Goal: Task Accomplishment & Management: Complete application form

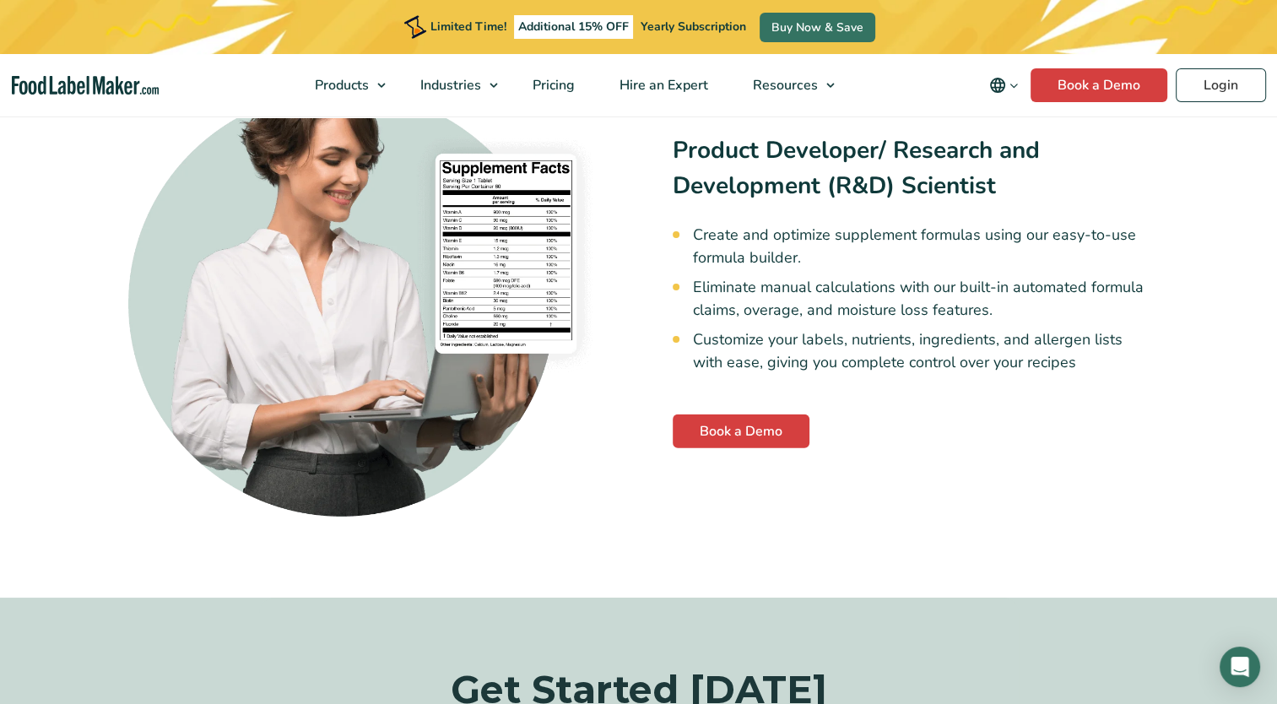
scroll to position [3968, 0]
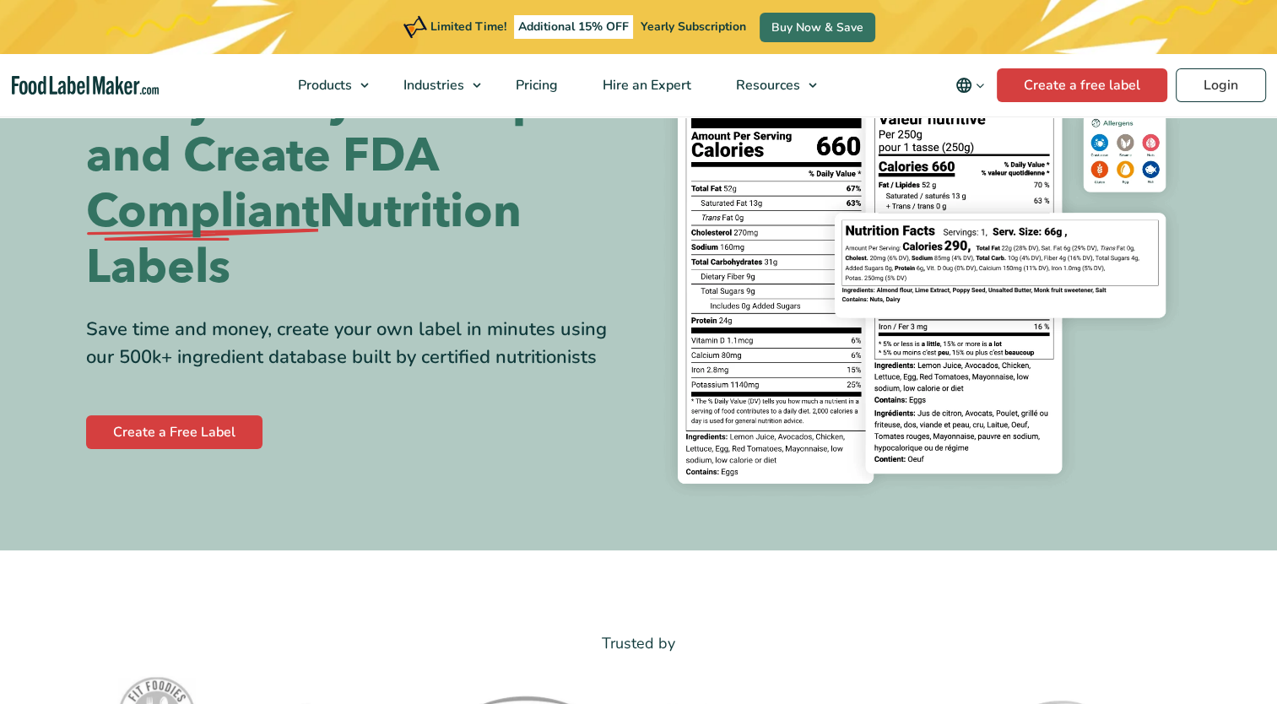
scroll to position [169, 0]
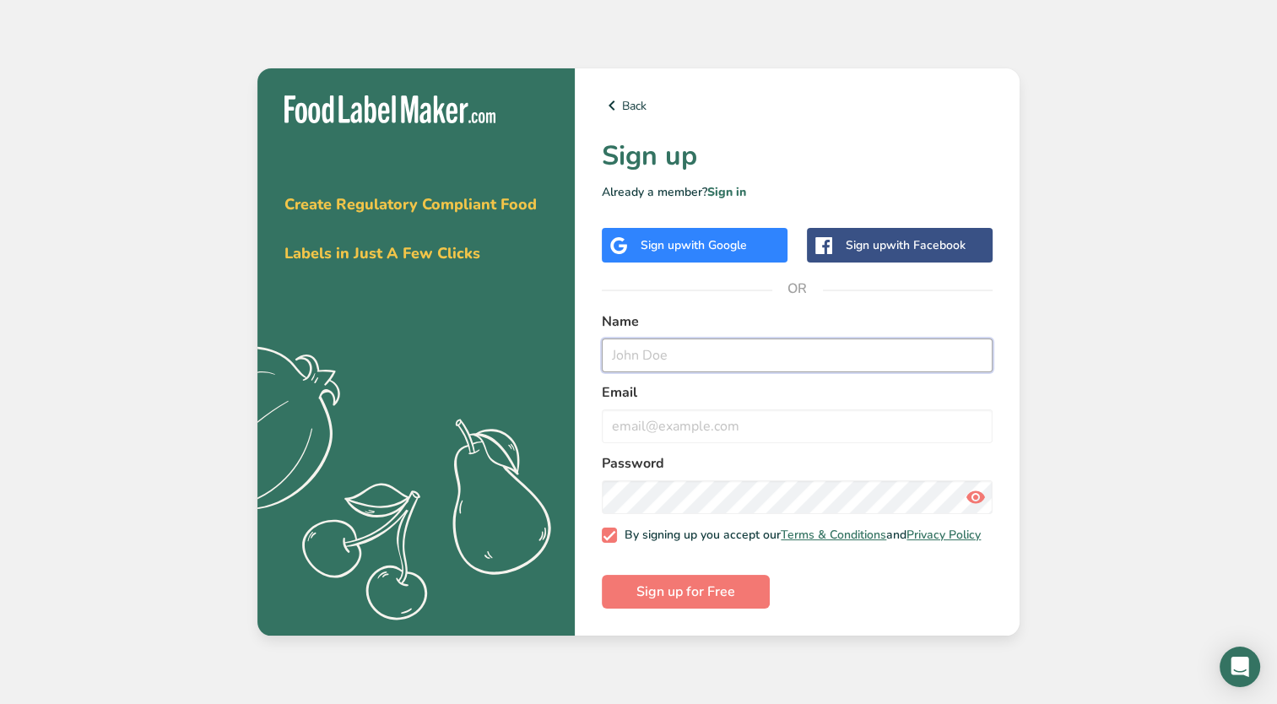
click at [646, 360] on input "text" at bounding box center [797, 356] width 391 height 34
type input "Mitchel Moshiri"
type input "support@freecherie.com"
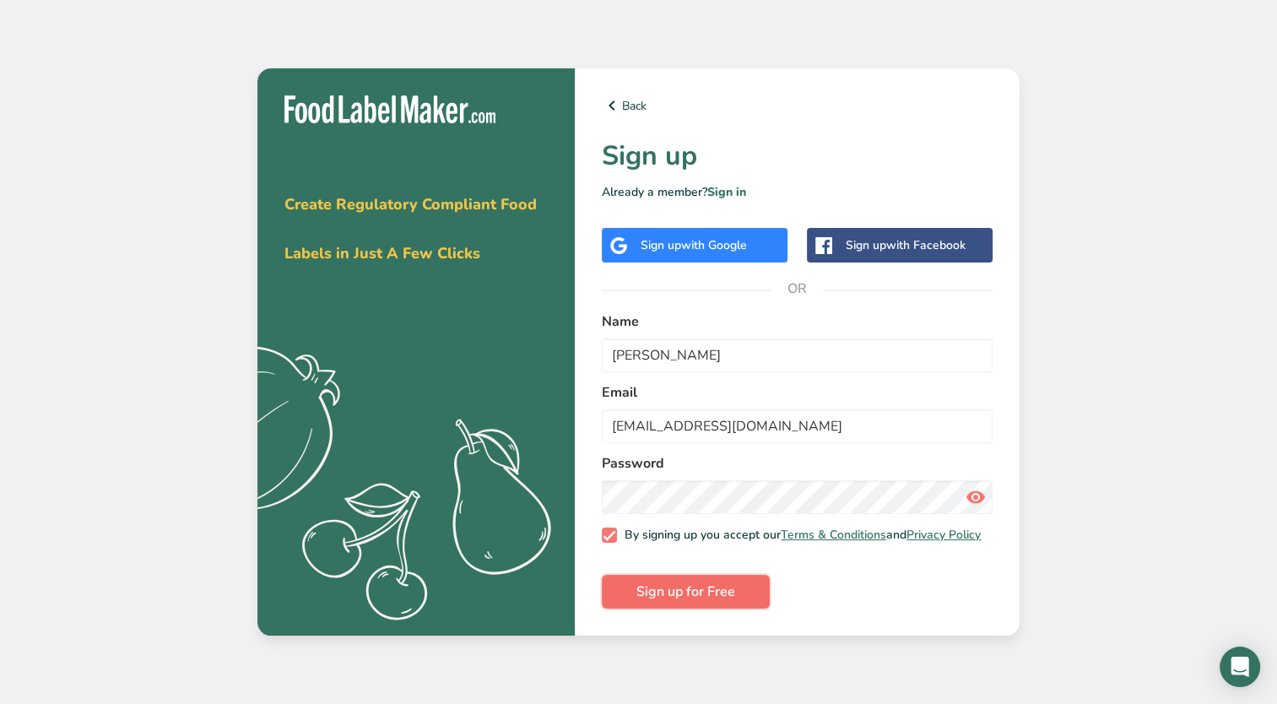
click at [678, 602] on span "Sign up for Free" at bounding box center [686, 592] width 99 height 20
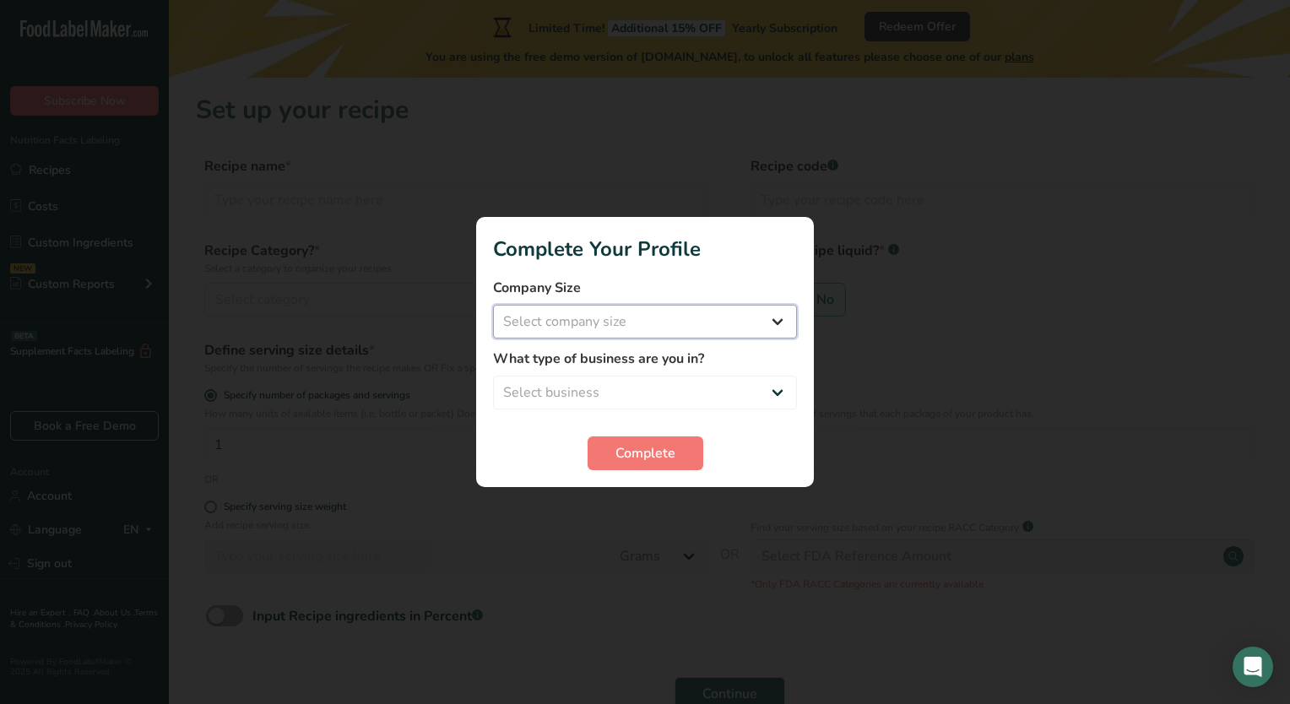
click at [698, 316] on select "Select company size Fewer than 10 Employees 10 to 50 Employees 51 to 500 Employ…" at bounding box center [645, 322] width 304 height 34
select select "1"
click at [493, 305] on select "Select company size Fewer than 10 Employees 10 to 50 Employees 51 to 500 Employ…" at bounding box center [645, 322] width 304 height 34
drag, startPoint x: 665, startPoint y: 393, endPoint x: 655, endPoint y: 393, distance: 10.1
click at [665, 393] on select "Select business Packaged Food Manufacturer Restaurant & Cafe Bakery Meal Plans …" at bounding box center [645, 393] width 304 height 34
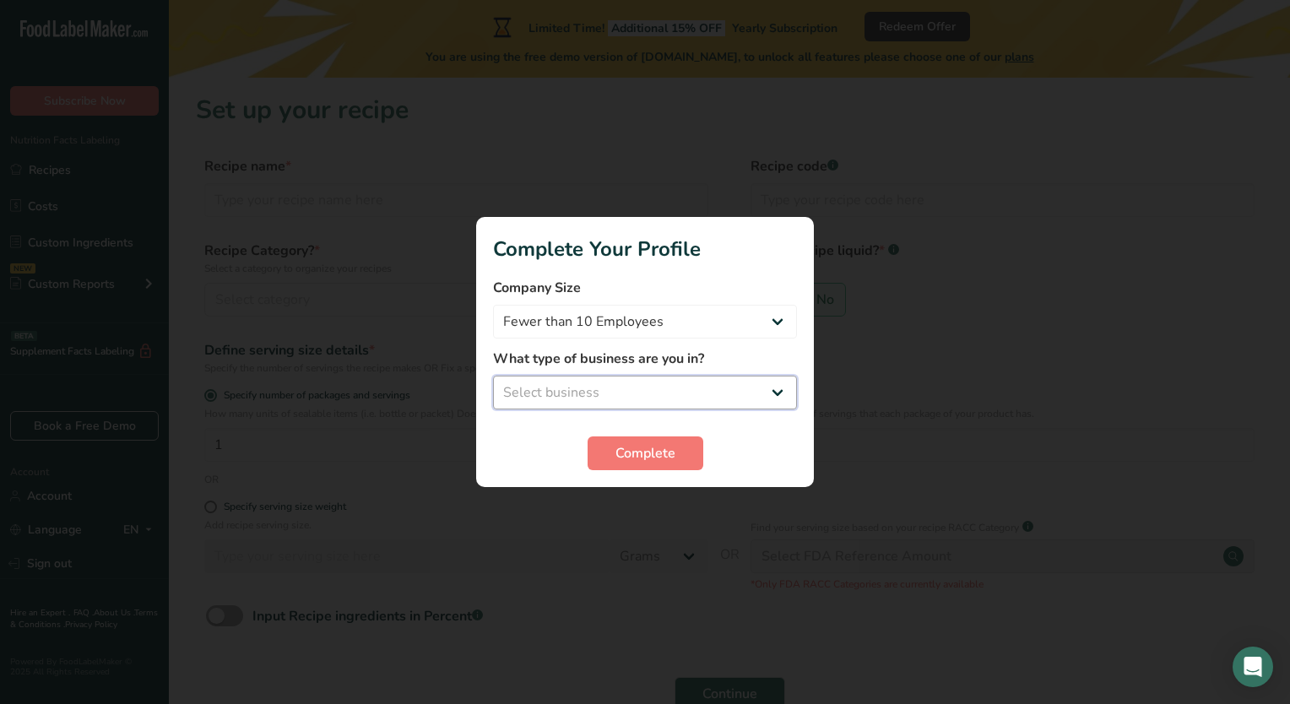
select select "1"
click at [493, 376] on select "Select business Packaged Food Manufacturer Restaurant & Cafe Bakery Meal Plans …" at bounding box center [645, 393] width 304 height 34
click at [636, 447] on span "Complete" at bounding box center [645, 453] width 60 height 20
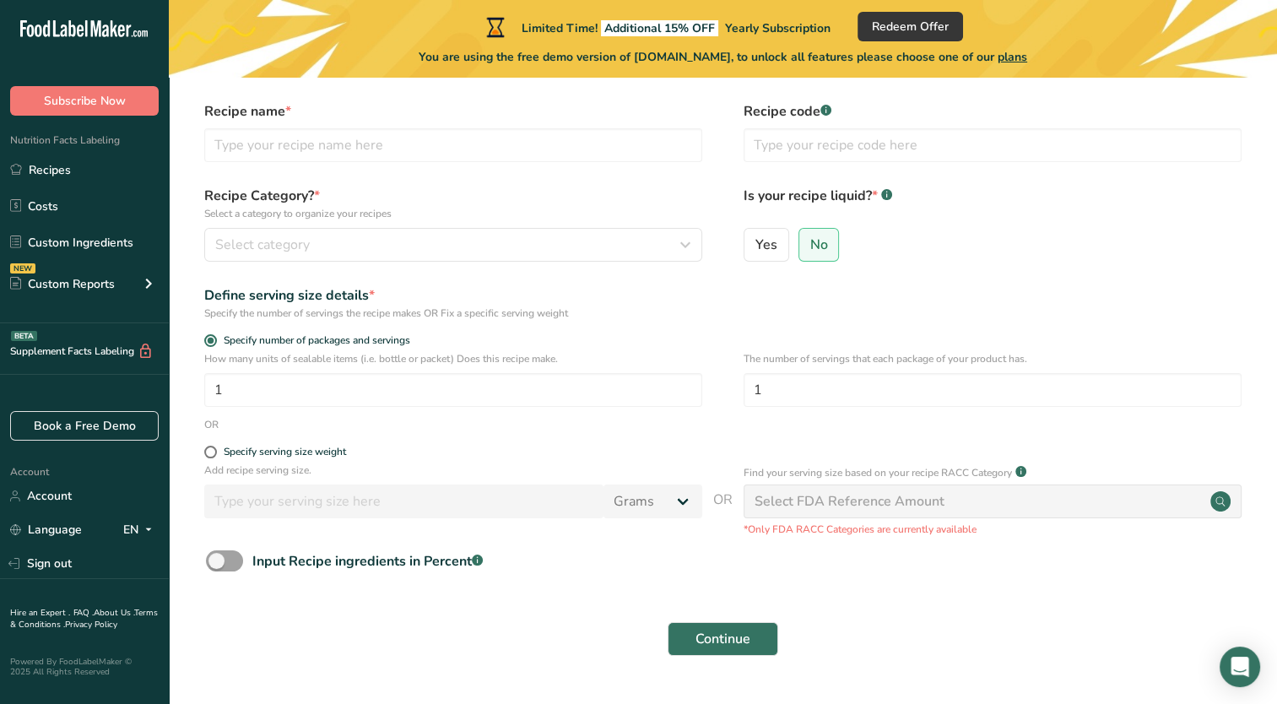
scroll to position [98, 0]
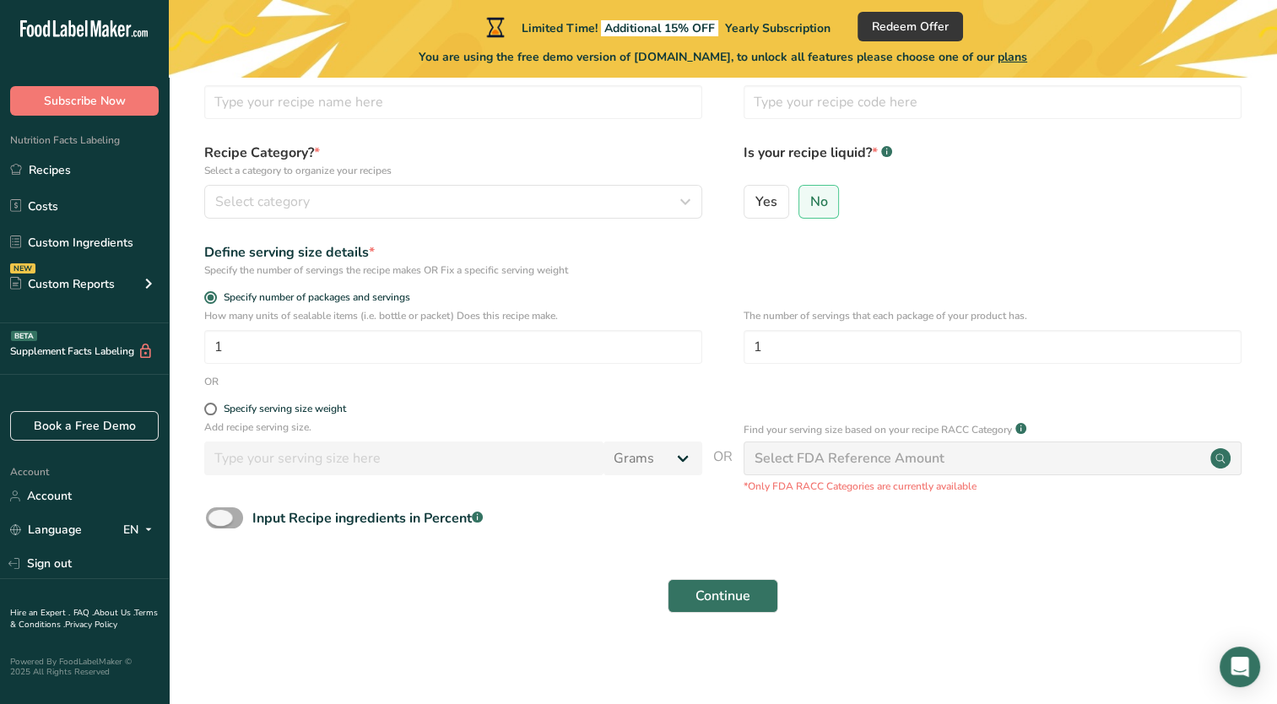
click at [229, 519] on span at bounding box center [224, 517] width 37 height 21
click at [217, 519] on input "Input Recipe ingredients in Percent .a-a{fill:#347362;}.b-a{fill:#fff;}" at bounding box center [211, 517] width 11 height 11
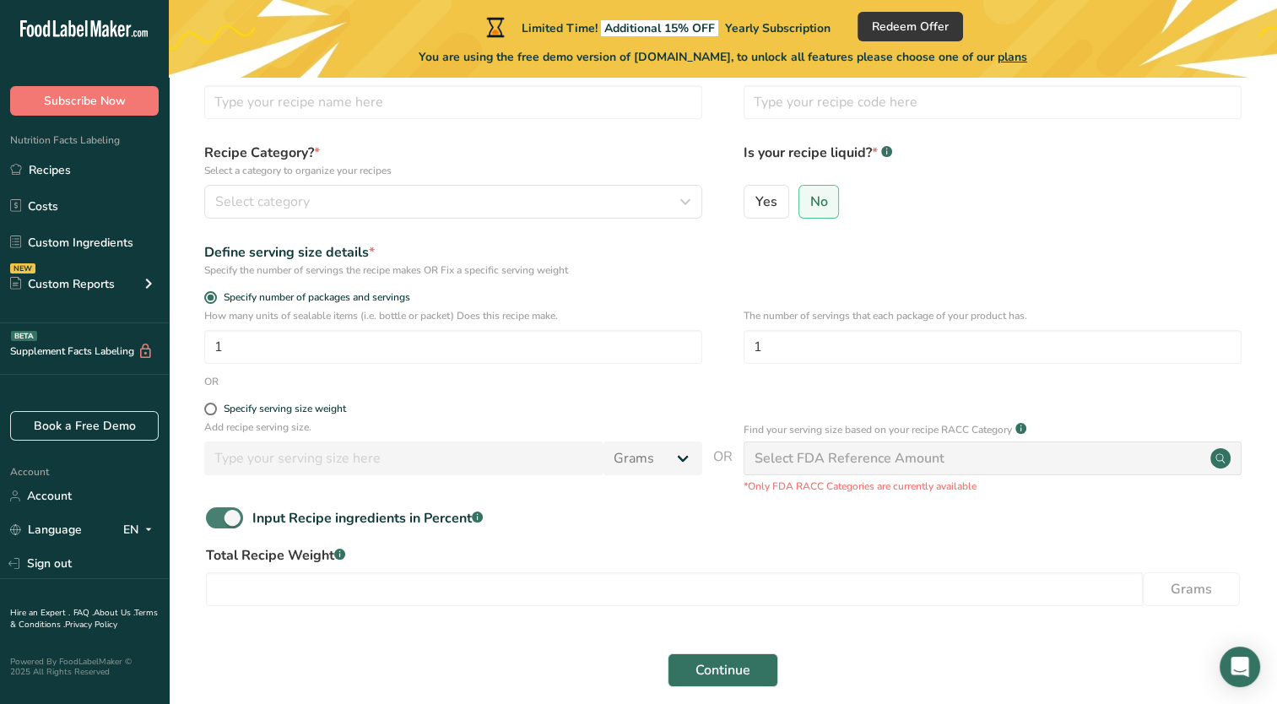
click at [225, 522] on span at bounding box center [224, 517] width 37 height 21
click at [217, 522] on input "Input Recipe ingredients in Percent .a-a{fill:#347362;}.b-a{fill:#fff;}" at bounding box center [211, 517] width 11 height 11
checkbox input "false"
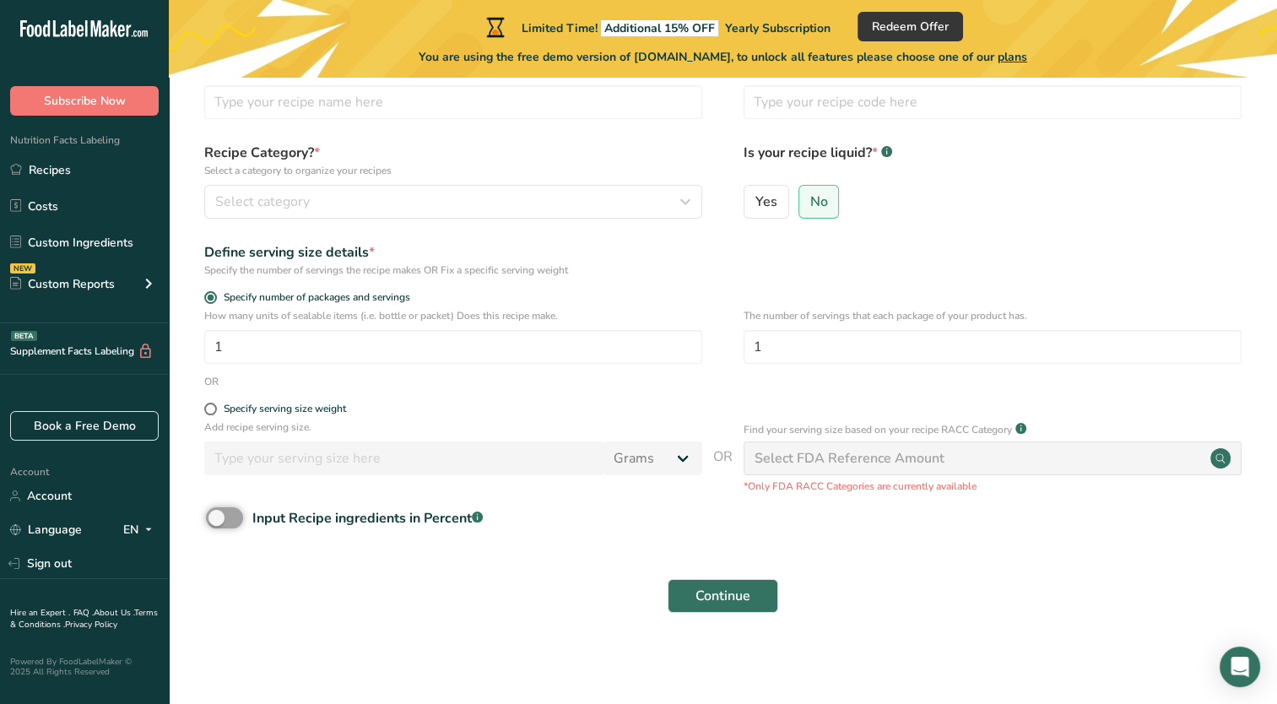
scroll to position [0, 0]
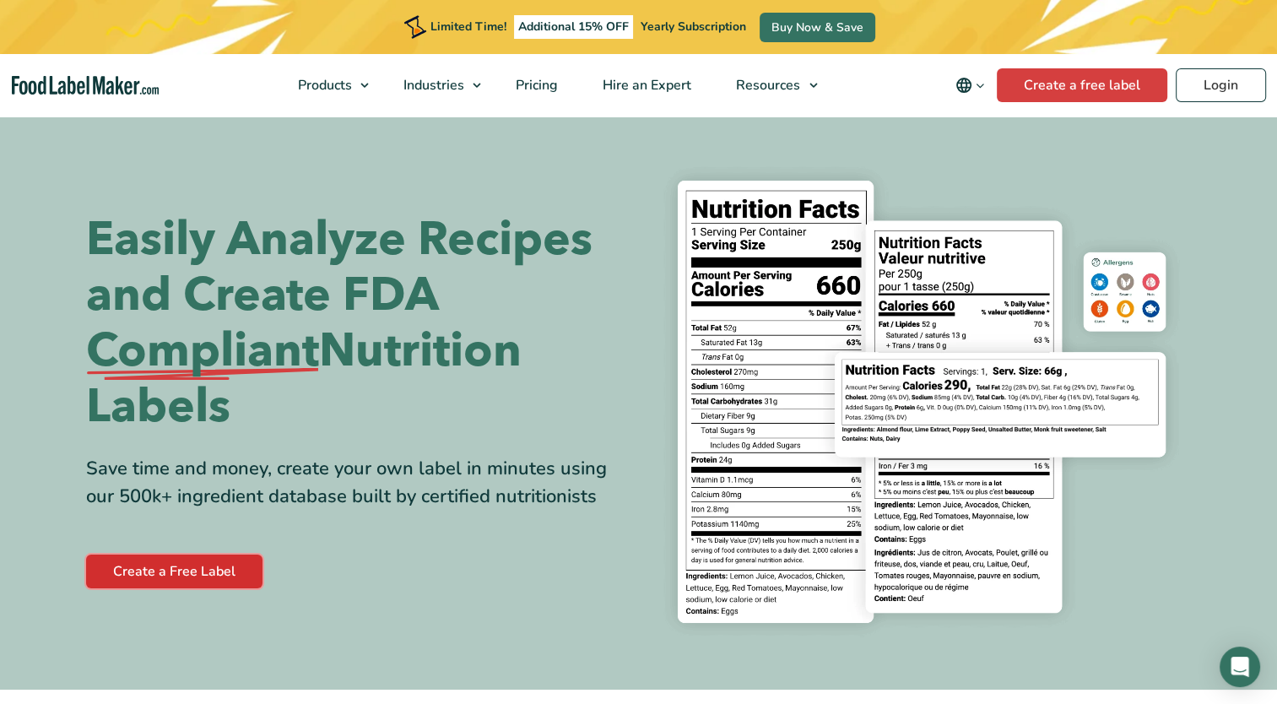
click at [174, 582] on link "Create a Free Label" at bounding box center [174, 572] width 176 height 34
